Goal: Information Seeking & Learning: Compare options

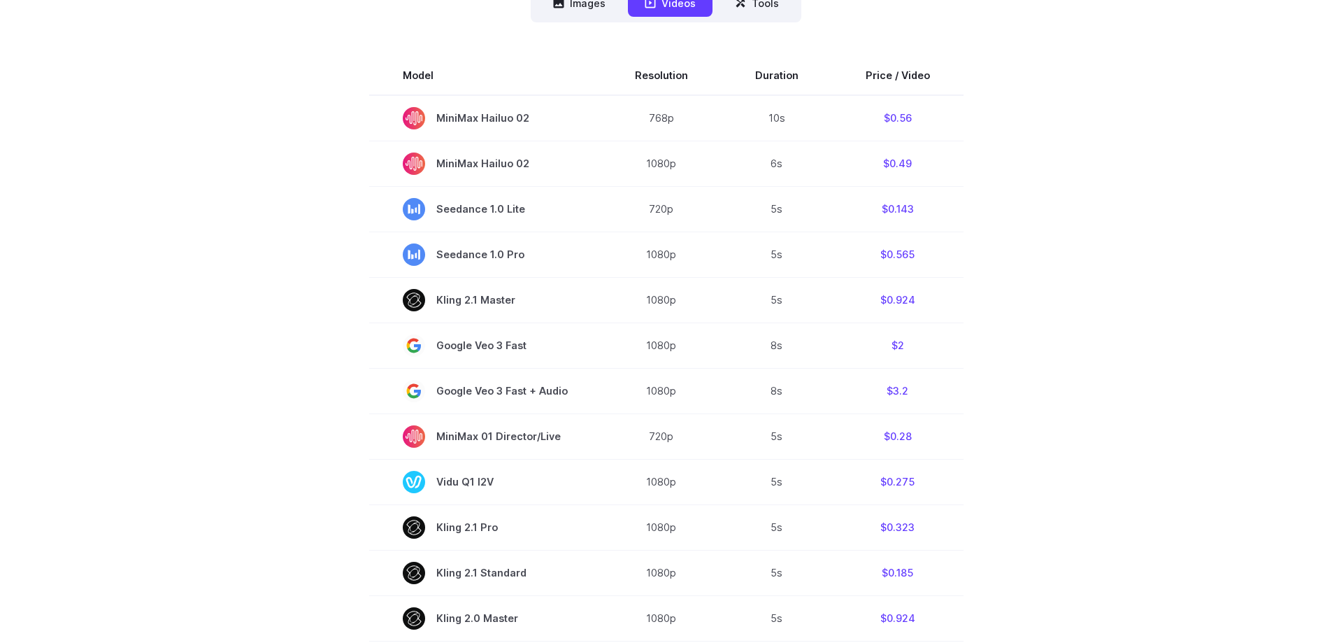
scroll to position [350, 0]
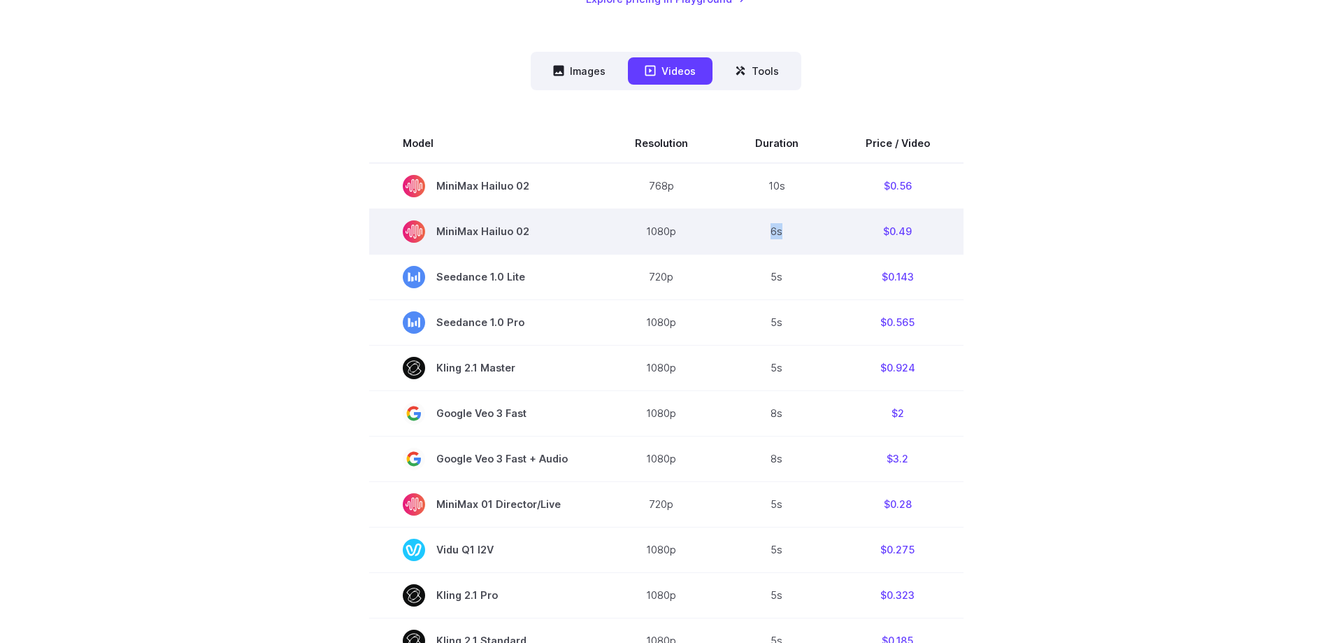
drag, startPoint x: 773, startPoint y: 235, endPoint x: 750, endPoint y: 235, distance: 23.1
click at [750, 235] on td "6s" at bounding box center [777, 230] width 110 height 45
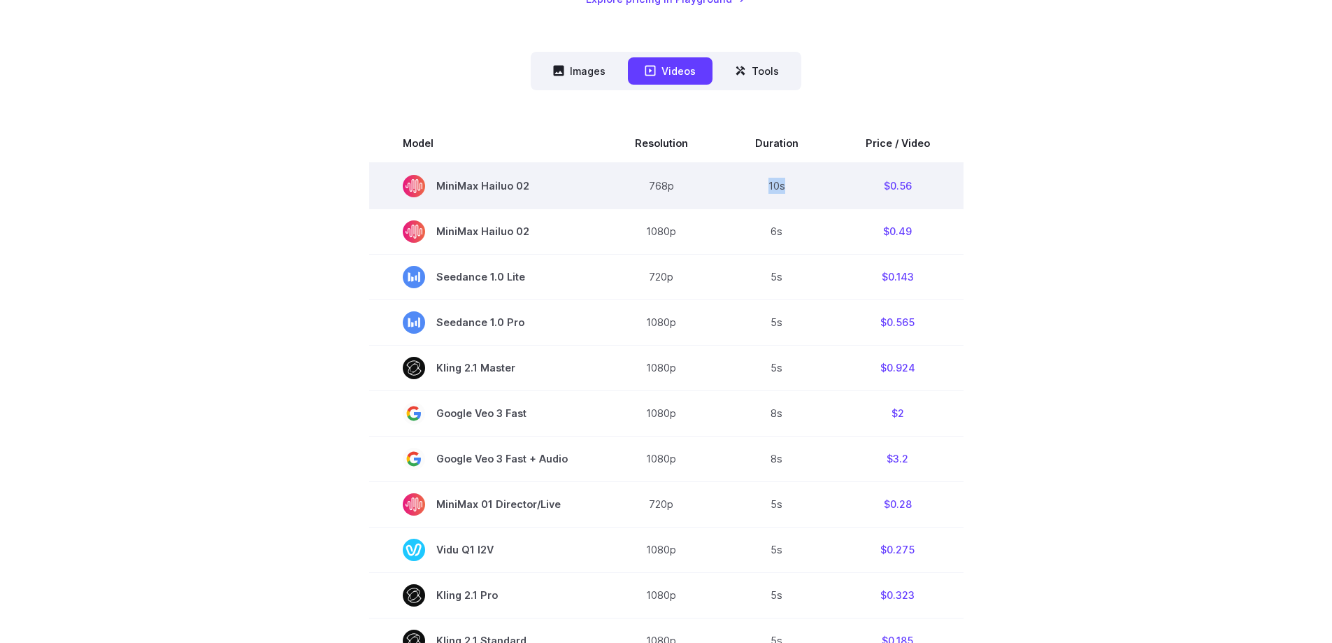
drag, startPoint x: 763, startPoint y: 185, endPoint x: 789, endPoint y: 187, distance: 25.9
click at [789, 187] on td "10s" at bounding box center [777, 186] width 110 height 46
click at [781, 190] on td "10s" at bounding box center [777, 186] width 110 height 46
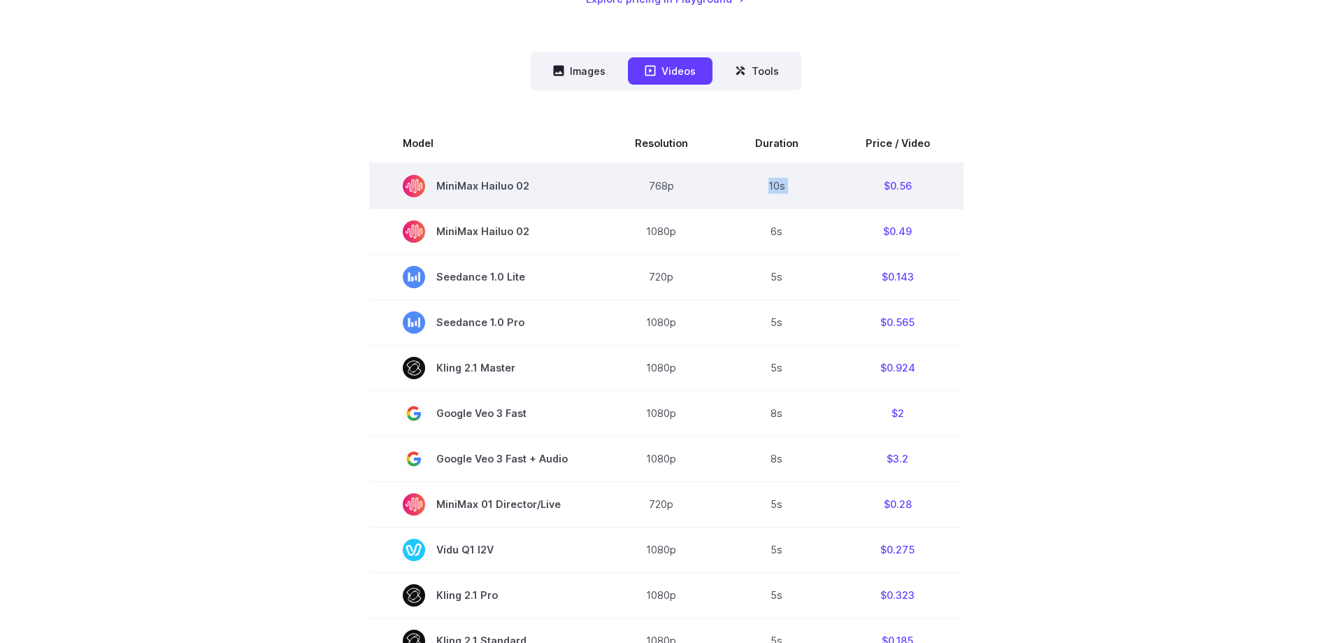
drag, startPoint x: 781, startPoint y: 190, endPoint x: 790, endPoint y: 190, distance: 8.4
click at [783, 190] on td "10s" at bounding box center [777, 186] width 110 height 46
click at [799, 189] on td "10s" at bounding box center [777, 186] width 110 height 46
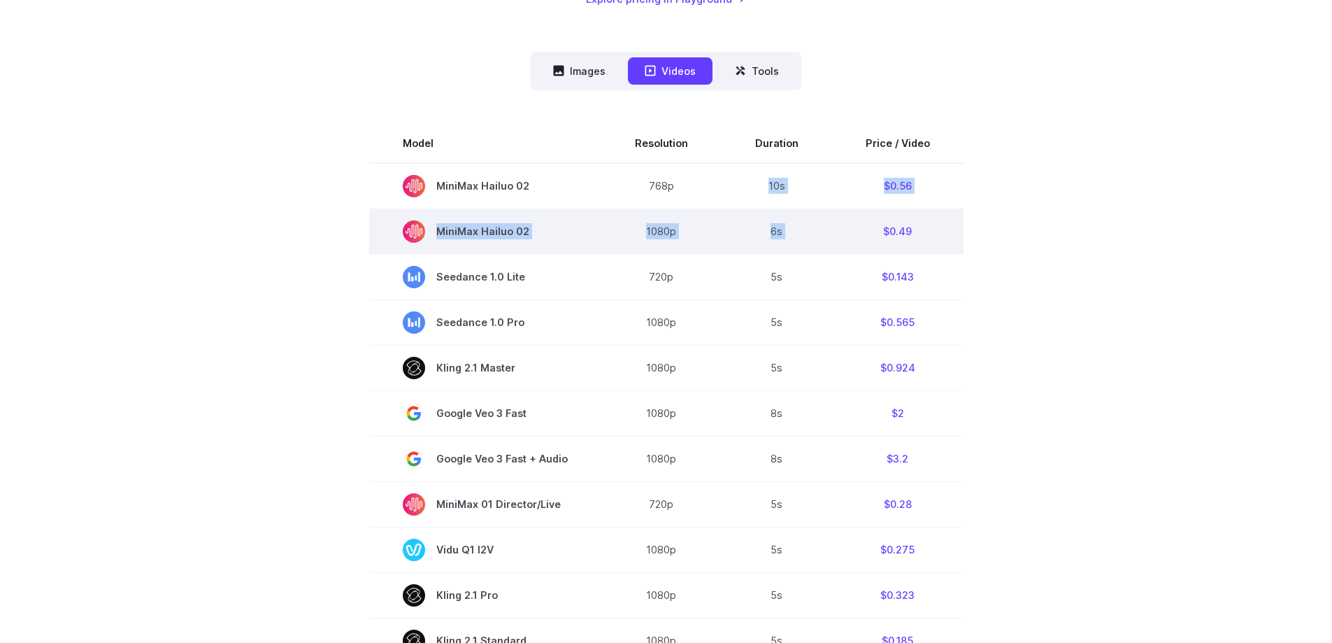
drag, startPoint x: 799, startPoint y: 189, endPoint x: 799, endPoint y: 210, distance: 21.0
click at [799, 210] on tbody "Model Resolution Duration Price / Video MiniMax Hailuo 02 768p 10s $0.56 MiniMa…" at bounding box center [666, 598] width 594 height 948
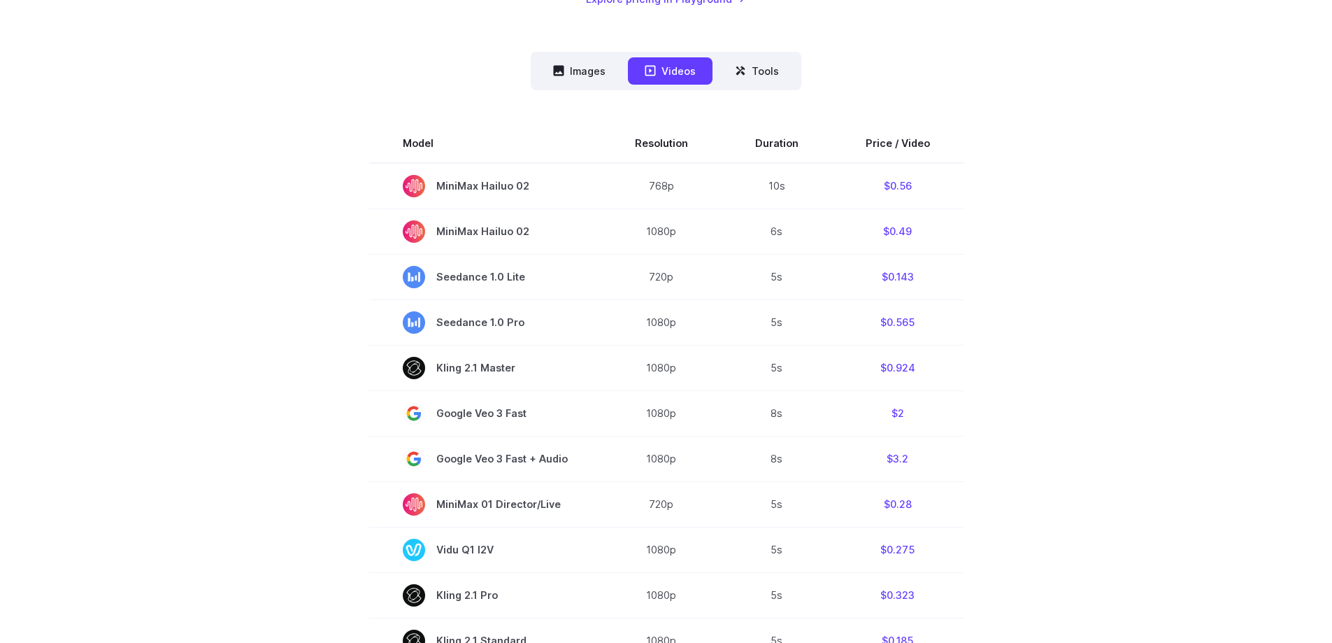
click at [1062, 152] on section "Model Resolution Duration Price / Video MiniMax Hailuo 02 768p 10s $0.56 MiniMa…" at bounding box center [666, 598] width 973 height 948
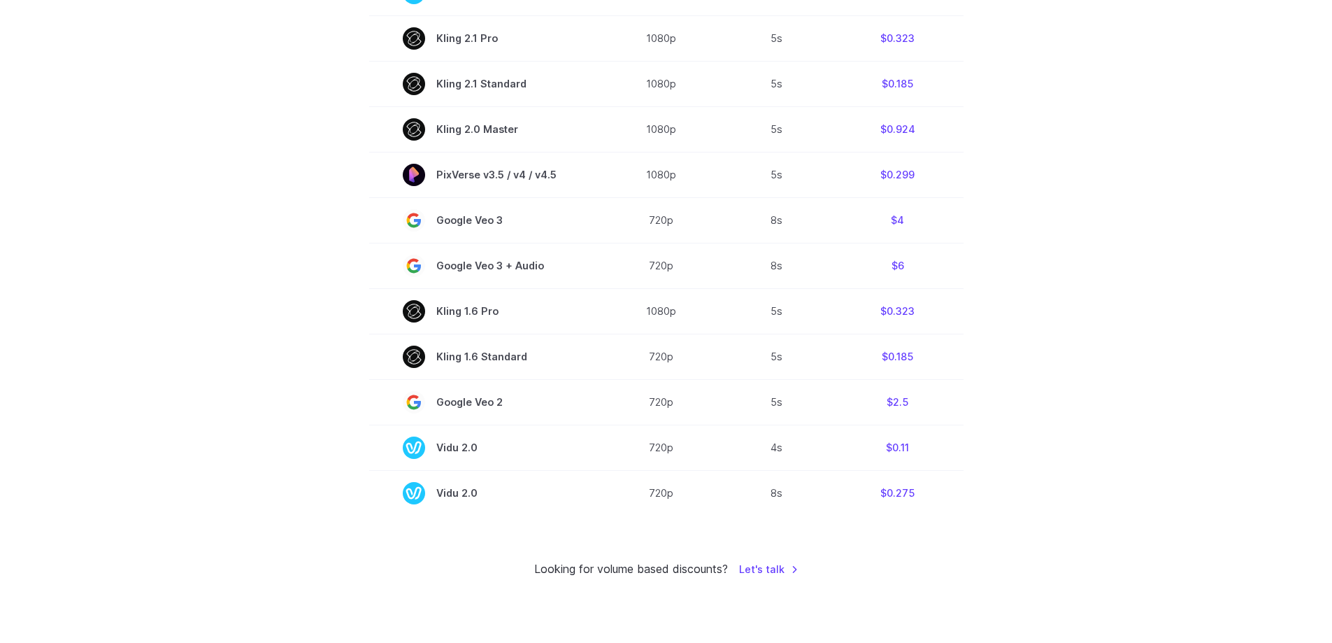
scroll to position [490, 0]
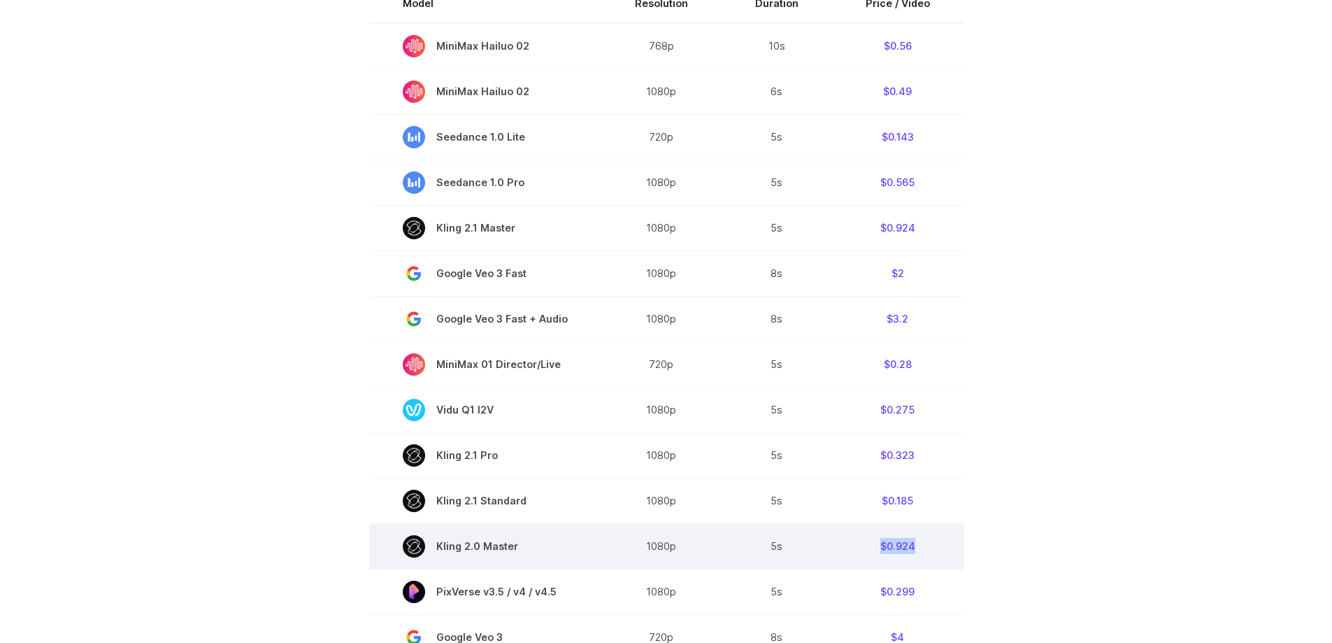
drag, startPoint x: 877, startPoint y: 542, endPoint x: 939, endPoint y: 548, distance: 61.9
click at [939, 548] on td "$0.924" at bounding box center [897, 545] width 131 height 45
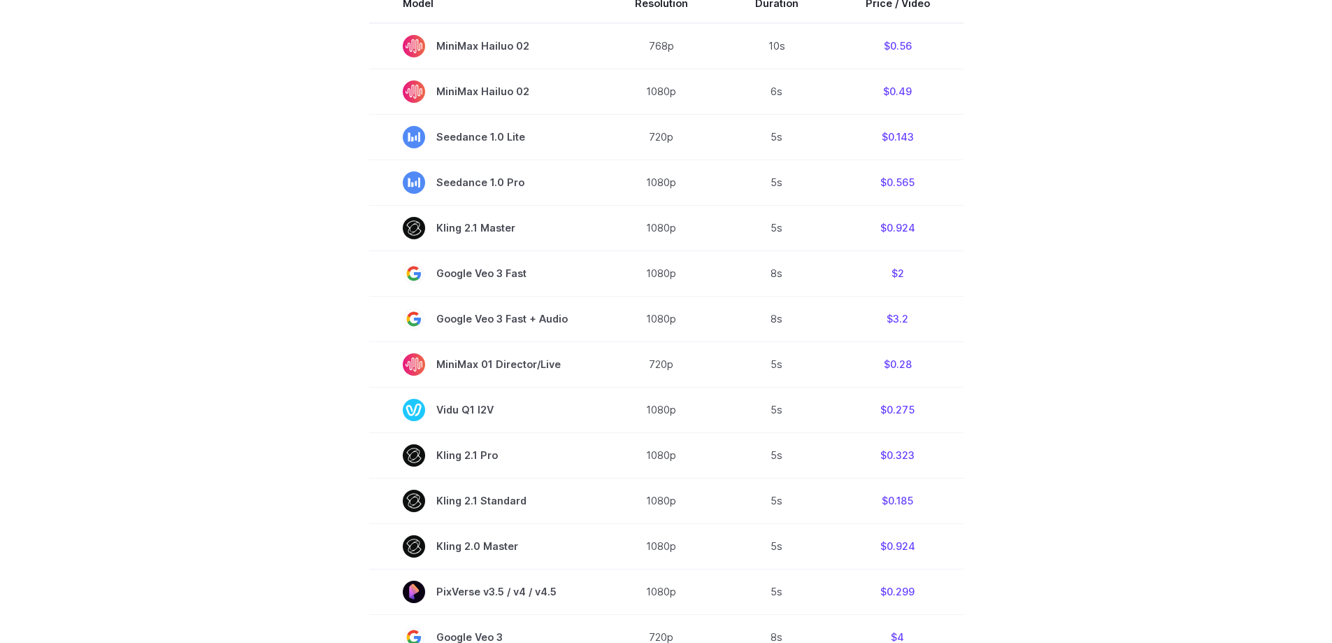
click at [1142, 494] on section "Model Resolution Duration Price / Video MiniMax Hailuo 02 768p 10s $0.56 MiniMa…" at bounding box center [666, 458] width 973 height 948
